Goal: Information Seeking & Learning: Learn about a topic

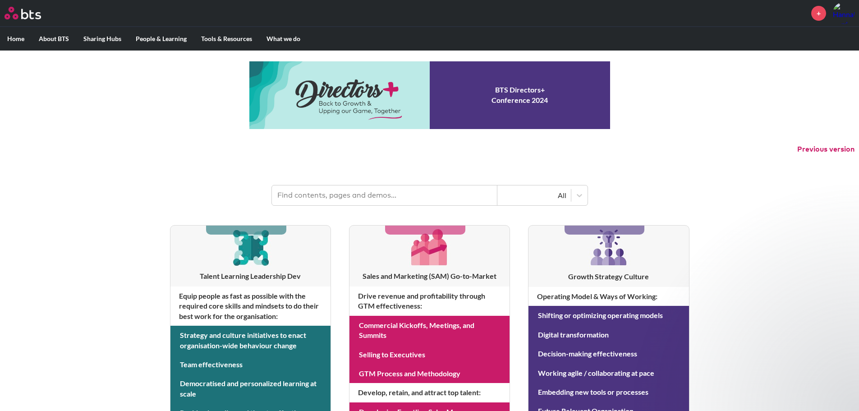
click at [333, 202] on input "text" at bounding box center [385, 195] width 226 height 20
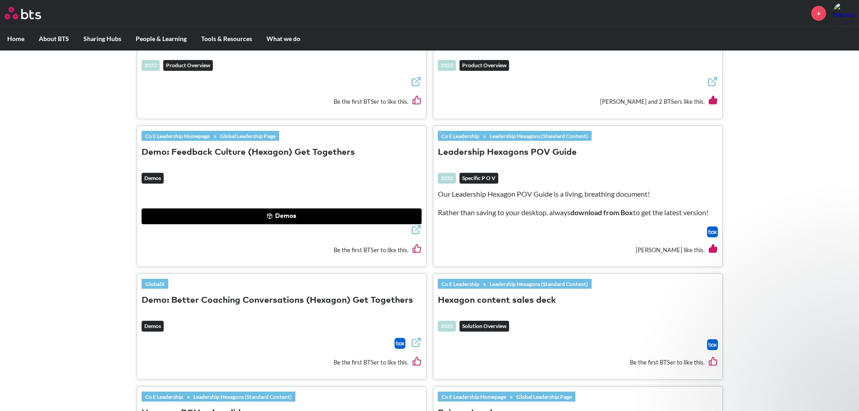
scroll to position [265, 0]
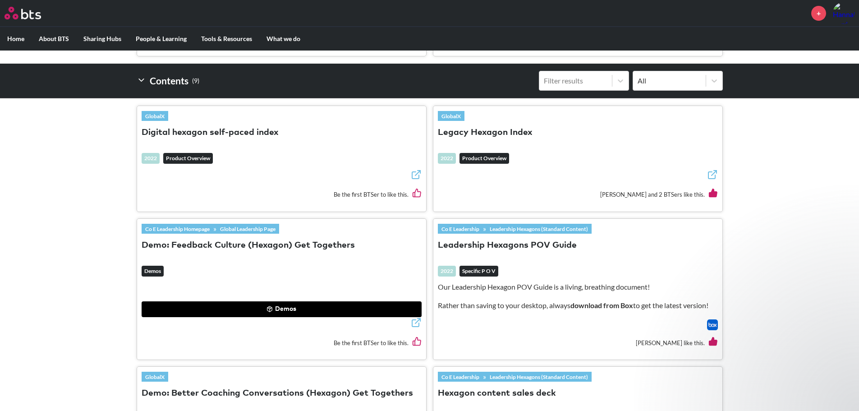
type input "hexagon"
click at [522, 134] on button "Legacy Hexagon Index" at bounding box center [485, 133] width 95 height 12
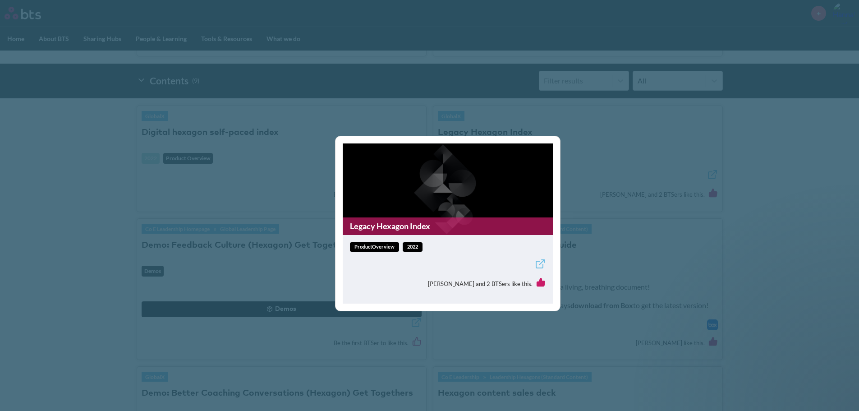
click at [793, 146] on div "Legacy Hexagon Index productOverview 2022 Vanessa Lin and 2 BTSers like this." at bounding box center [429, 205] width 859 height 411
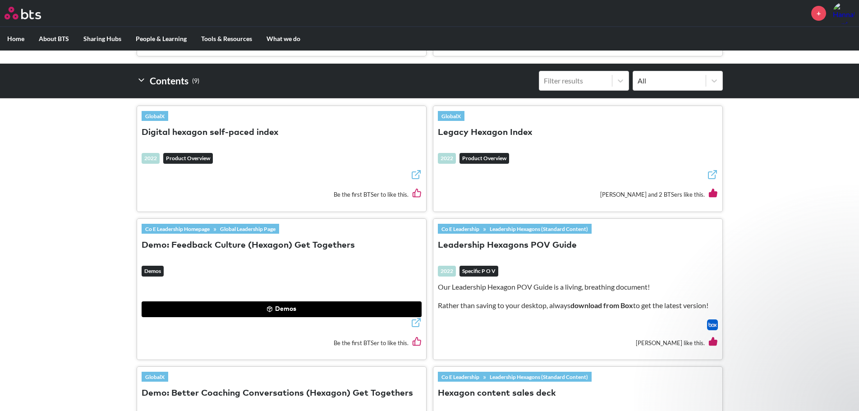
click at [470, 137] on button "Legacy Hexagon Index" at bounding box center [485, 133] width 95 height 12
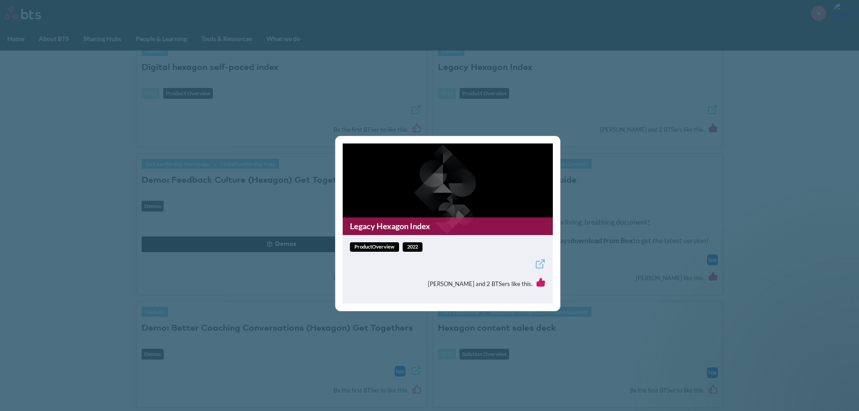
scroll to position [355, 0]
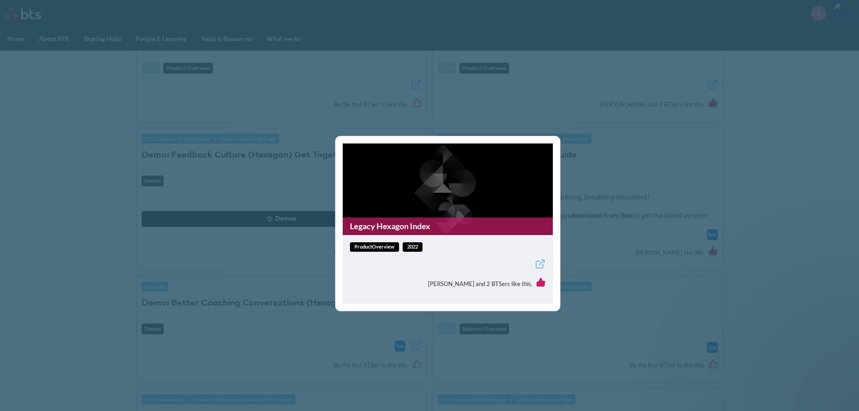
click at [543, 266] on icon at bounding box center [539, 264] width 7 height 7
click at [730, 159] on div "Legacy Hexagon Index productOverview 2022 Vanessa Lin and 2 BTSers like this." at bounding box center [429, 205] width 859 height 411
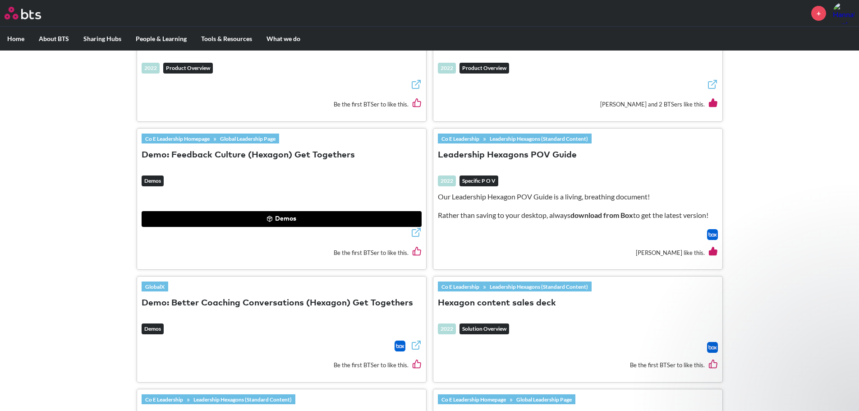
scroll to position [175, 0]
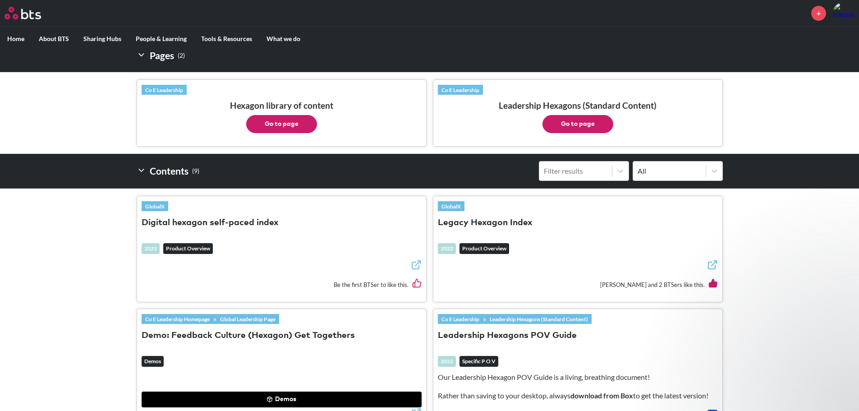
click at [257, 225] on button "Digital hexagon self-paced index" at bounding box center [210, 223] width 137 height 12
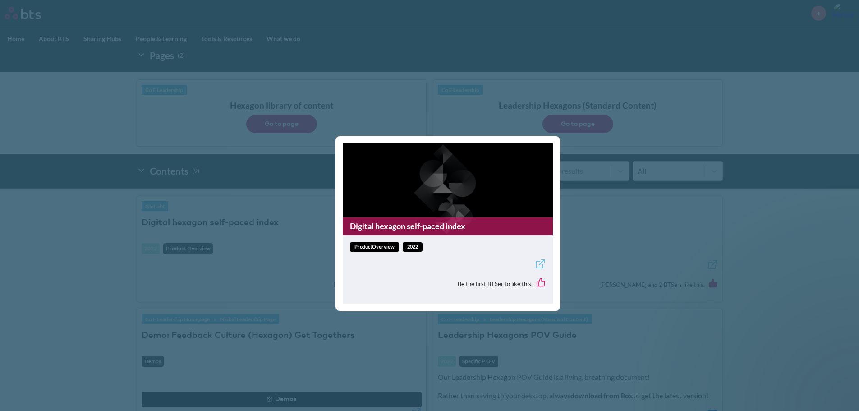
click at [108, 245] on div "Digital hexagon self-paced index productOverview 2022 Be the first BTSer to lik…" at bounding box center [429, 205] width 859 height 411
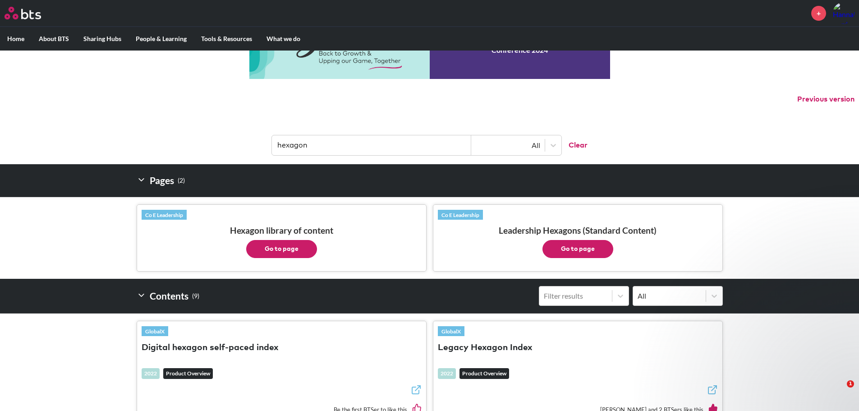
scroll to position [45, 0]
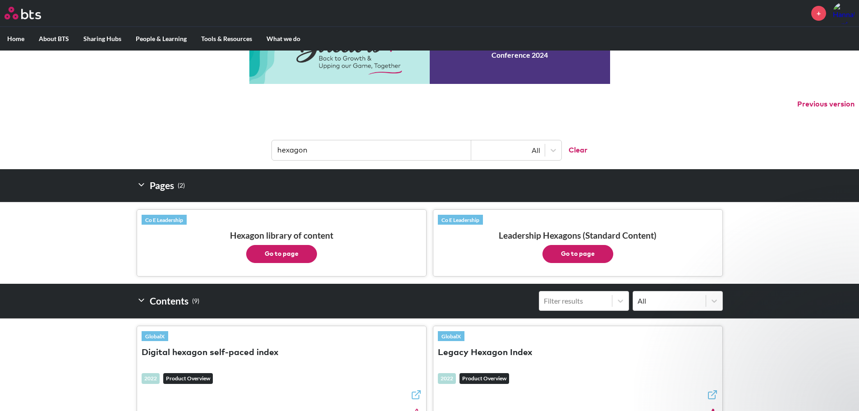
click at [289, 254] on button "Go to page" at bounding box center [281, 254] width 71 height 18
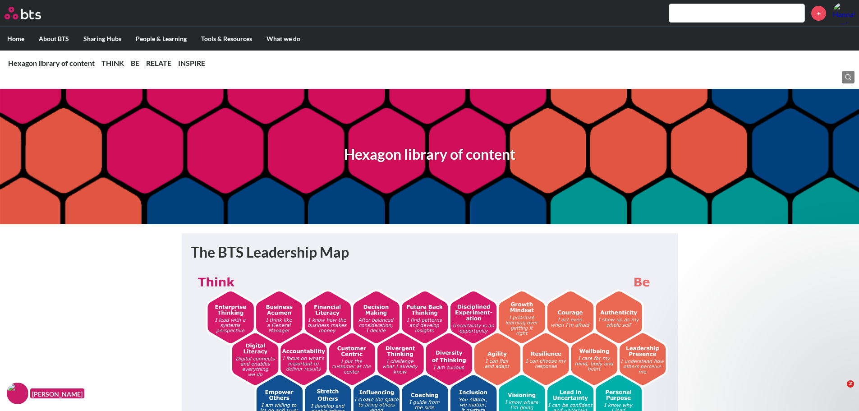
drag, startPoint x: 34, startPoint y: 15, endPoint x: 114, endPoint y: 15, distance: 80.3
click at [34, 15] on img at bounding box center [23, 13] width 37 height 13
